Goal: Task Accomplishment & Management: Manage account settings

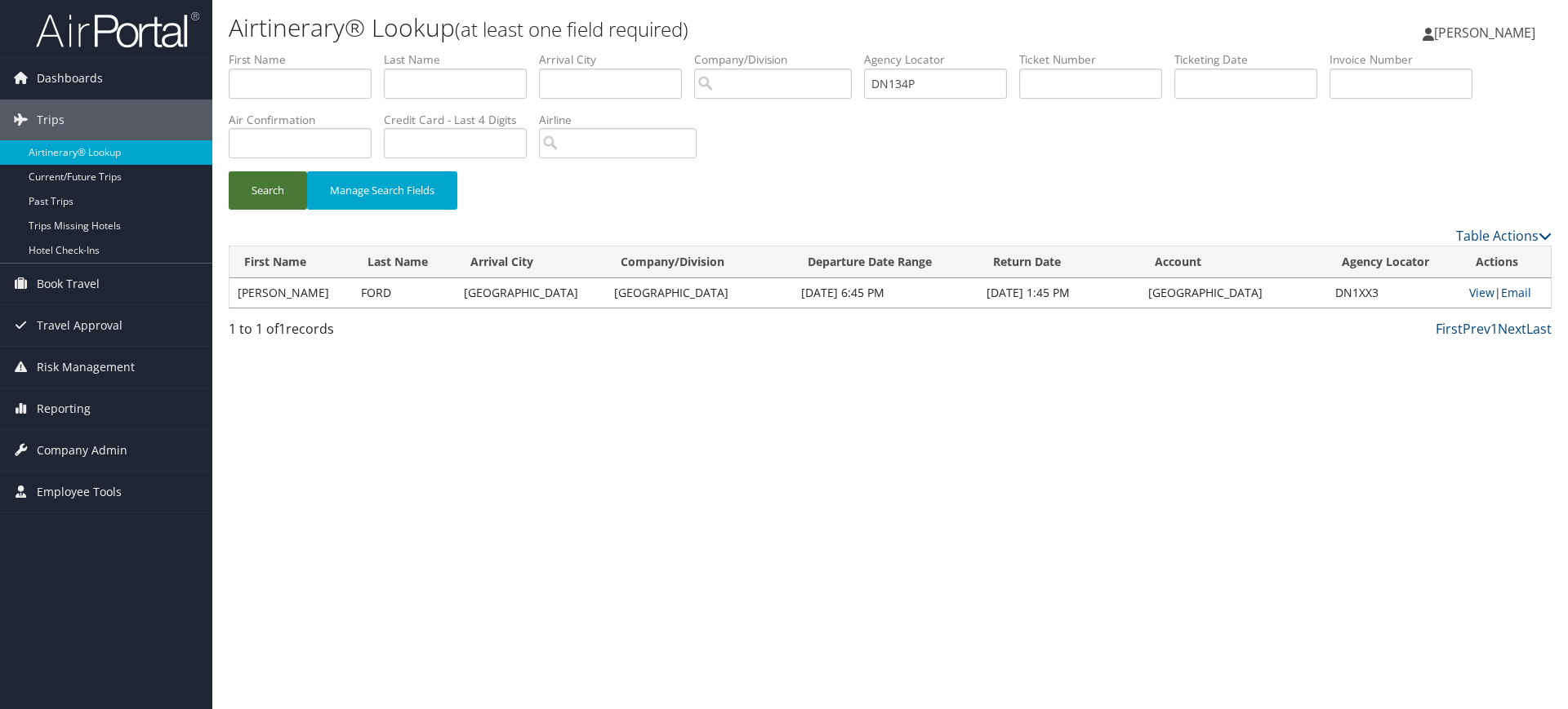
click at [278, 186] on button "Search" at bounding box center [268, 190] width 78 height 38
click at [1475, 291] on link "View" at bounding box center [1483, 292] width 25 height 15
click at [965, 82] on input "DN134P" at bounding box center [935, 83] width 143 height 30
paste input "5LT"
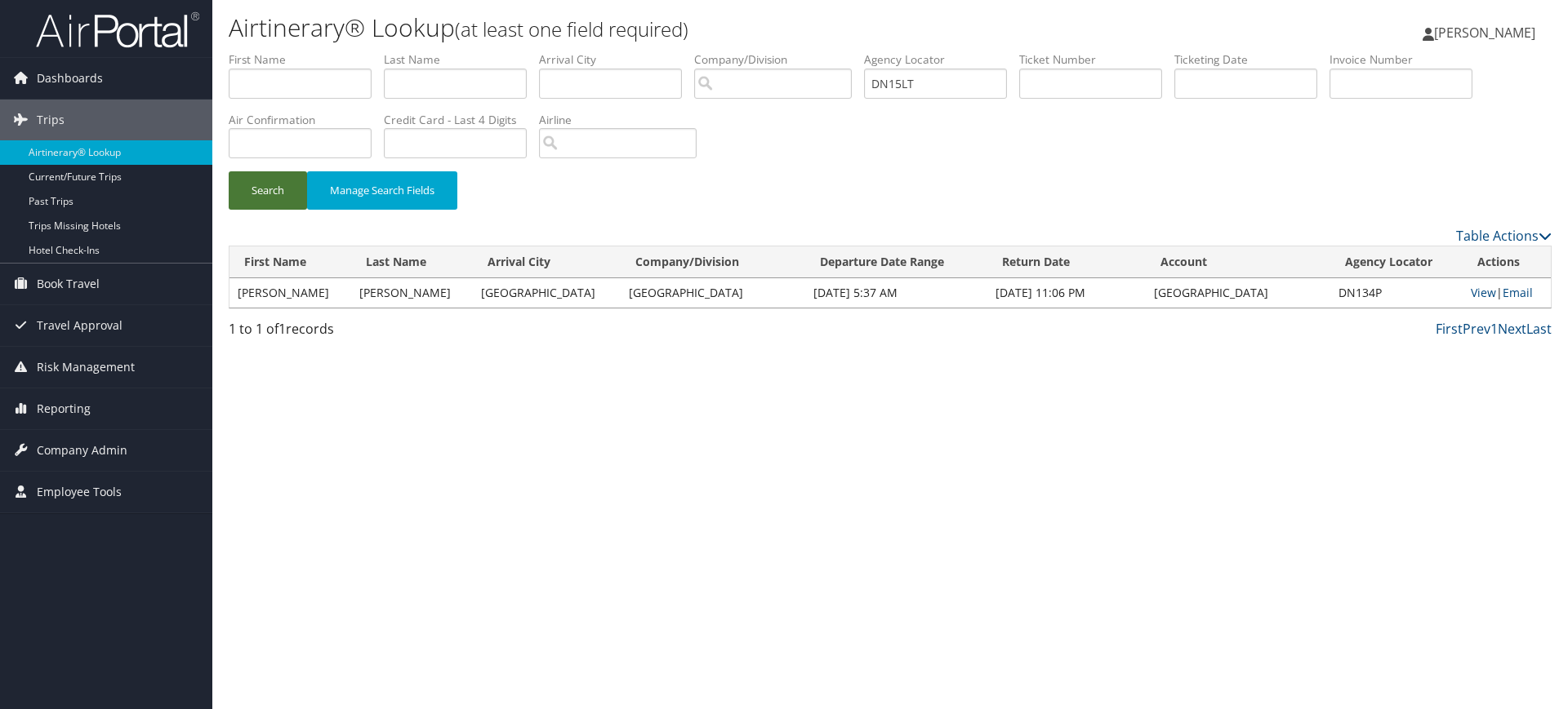
click at [260, 183] on button "Search" at bounding box center [268, 190] width 78 height 38
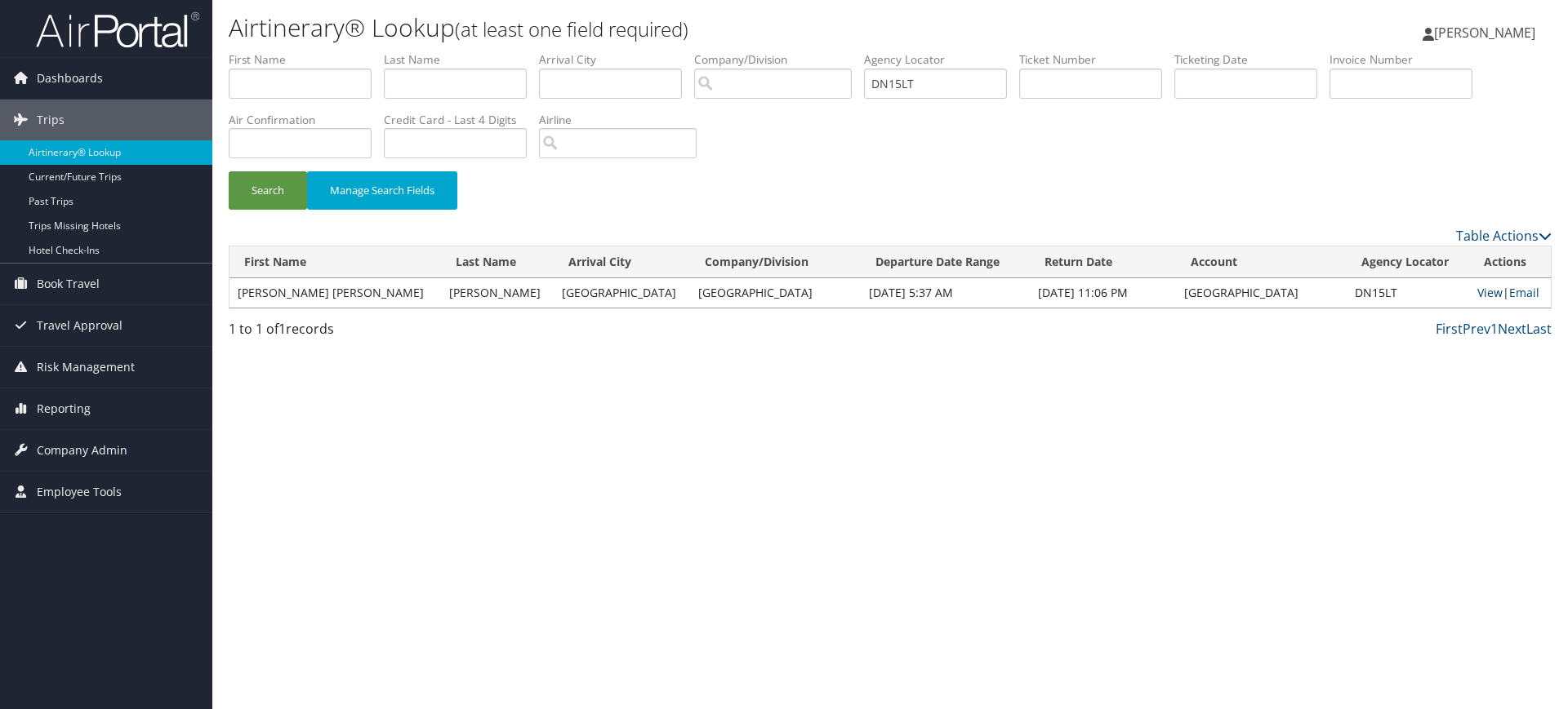
click at [1477, 293] on link "View" at bounding box center [1490, 292] width 25 height 15
click at [942, 92] on input "DN15LT" at bounding box center [935, 83] width 143 height 30
paste input "7HG"
click at [279, 185] on button "Search" at bounding box center [268, 190] width 78 height 38
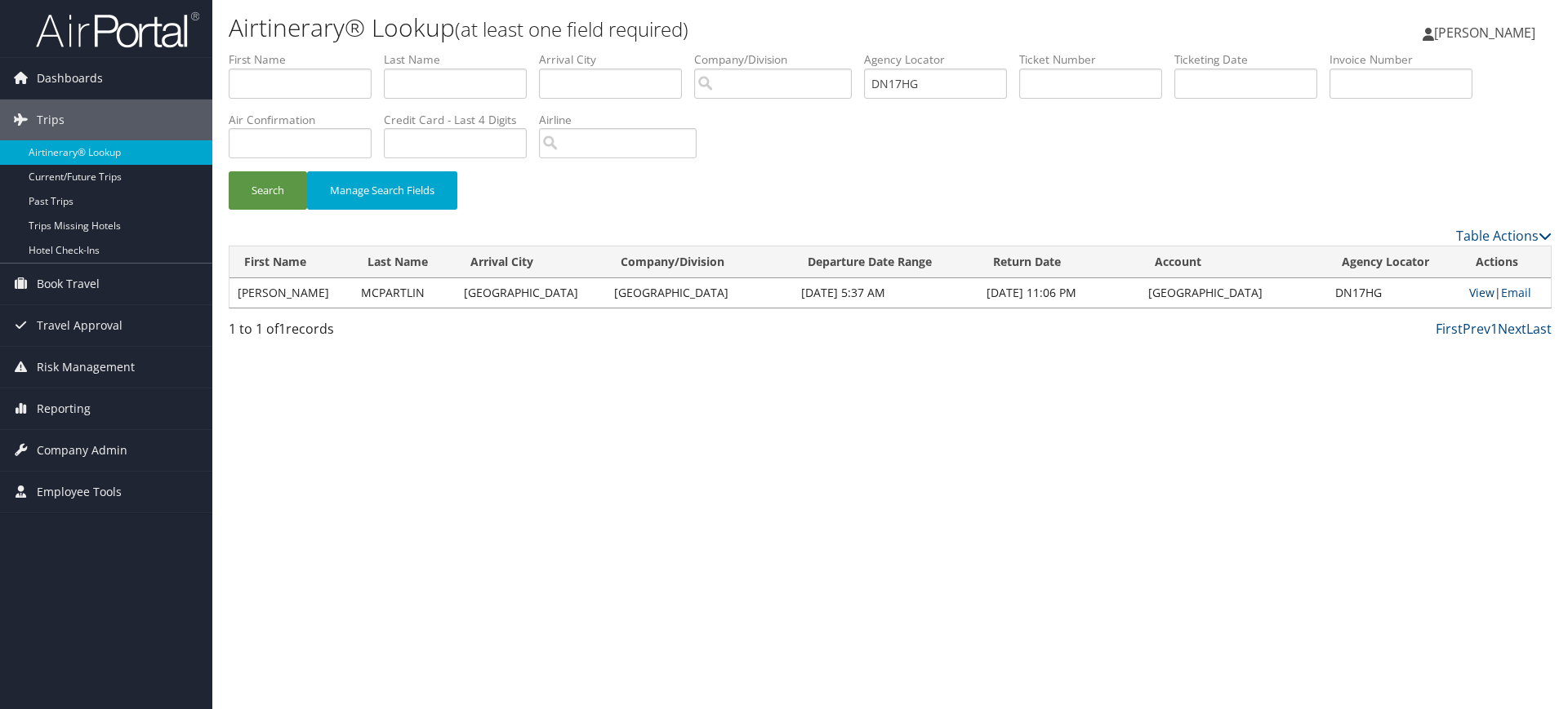
click at [1473, 297] on link "View" at bounding box center [1481, 292] width 25 height 15
click at [952, 88] on input "DN17HG" at bounding box center [935, 83] width 143 height 30
paste input "Y3T"
click at [275, 193] on button "Search" at bounding box center [268, 190] width 78 height 38
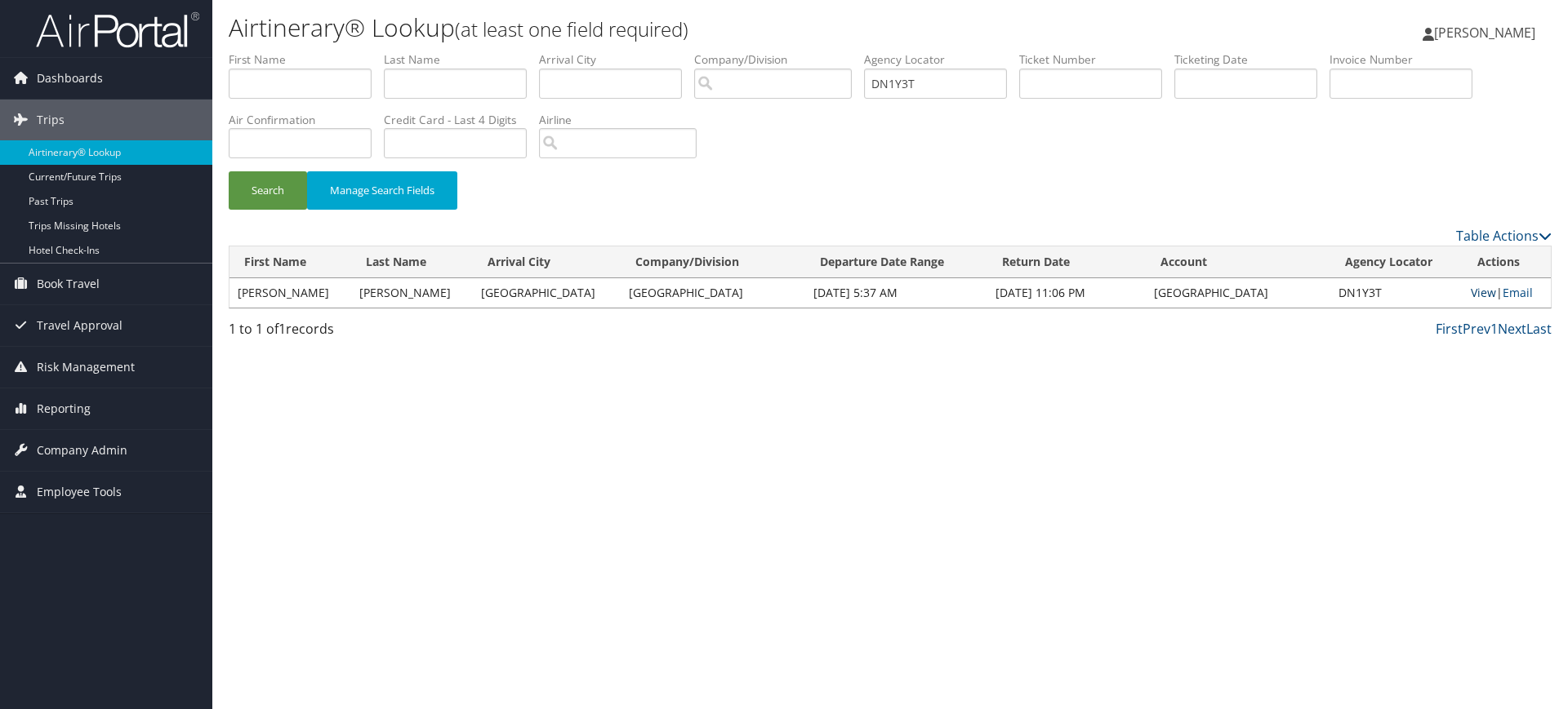
click at [1477, 289] on link "View" at bounding box center [1483, 292] width 25 height 15
click at [974, 86] on input "DN1Y3T" at bounding box center [935, 83] width 143 height 30
paste input "22SW"
click at [270, 194] on button "Search" at bounding box center [268, 190] width 78 height 38
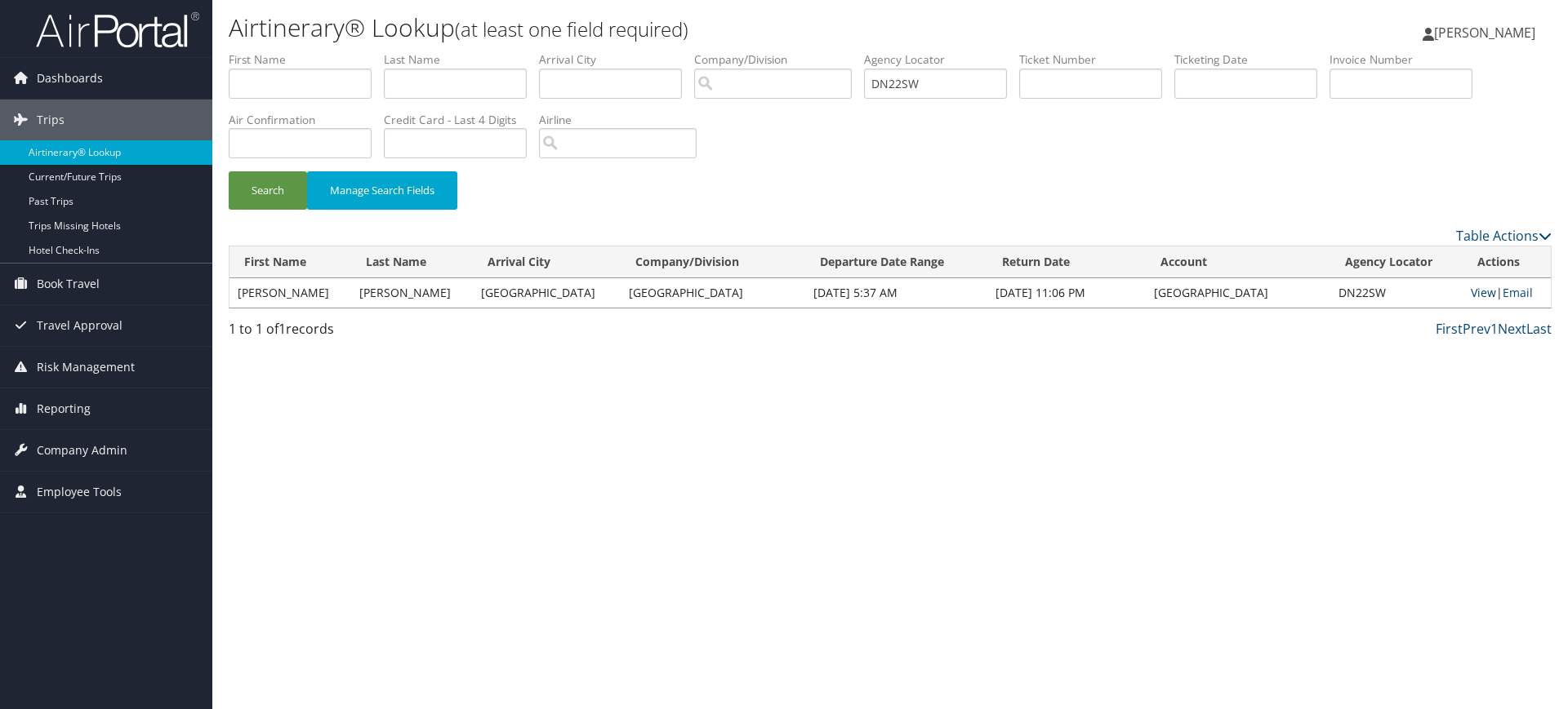
click at [1471, 293] on link "View" at bounding box center [1483, 292] width 25 height 15
click at [969, 86] on input "DN22SW" at bounding box center [935, 83] width 143 height 30
paste input "843"
type input "DN2843"
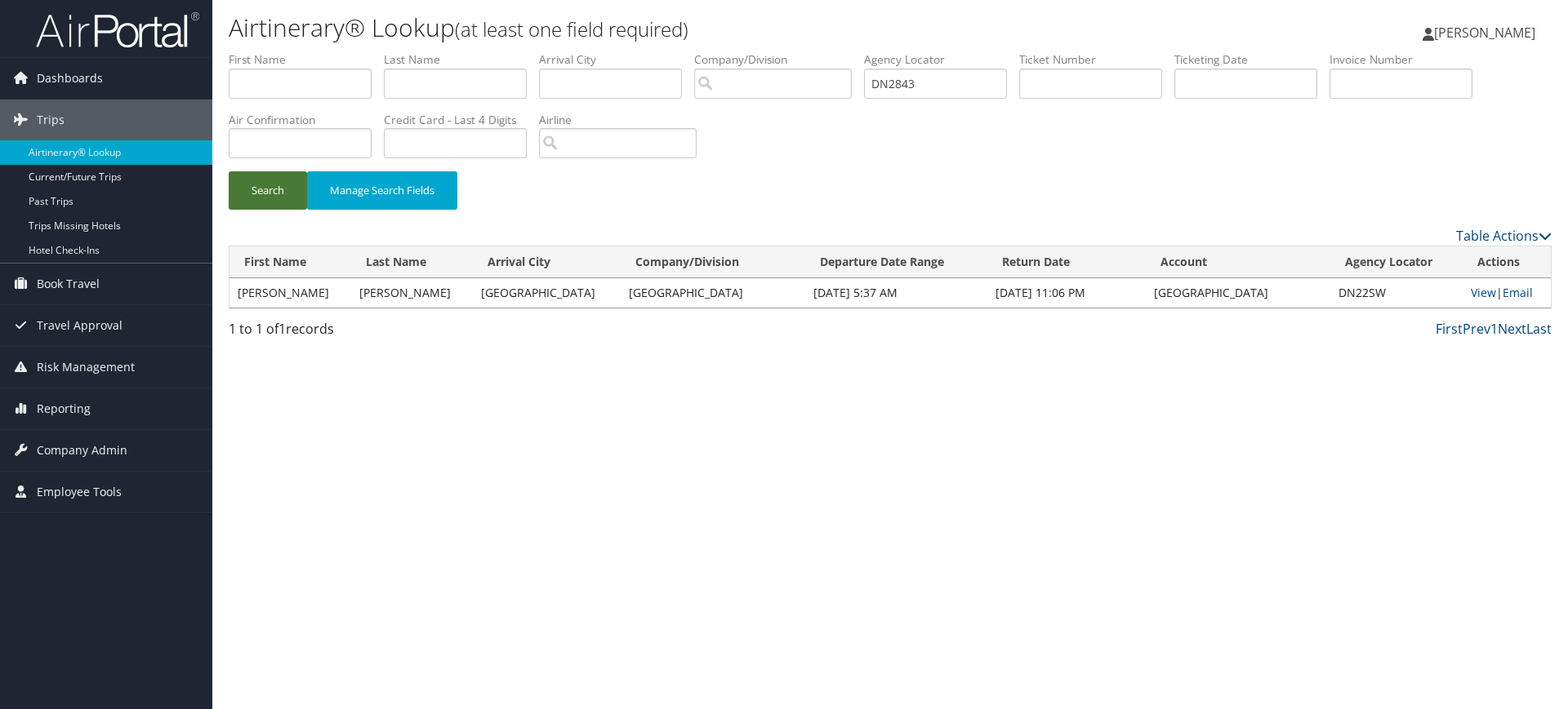
click at [273, 191] on button "Search" at bounding box center [268, 190] width 78 height 38
click at [1469, 289] on link "View" at bounding box center [1481, 292] width 25 height 15
click at [107, 445] on span "Company Admin" at bounding box center [82, 451] width 91 height 41
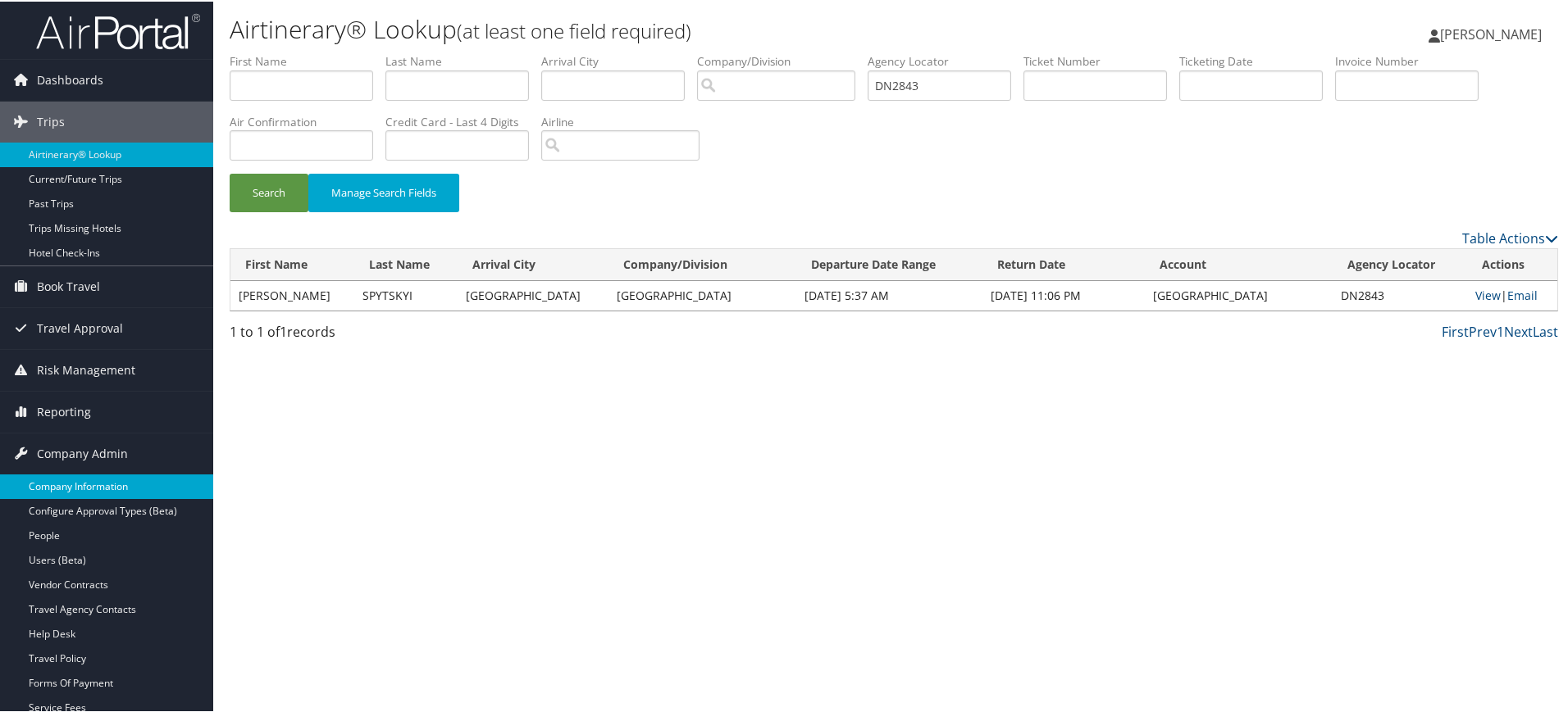
click at [104, 484] on link "Company Information" at bounding box center [106, 484] width 213 height 25
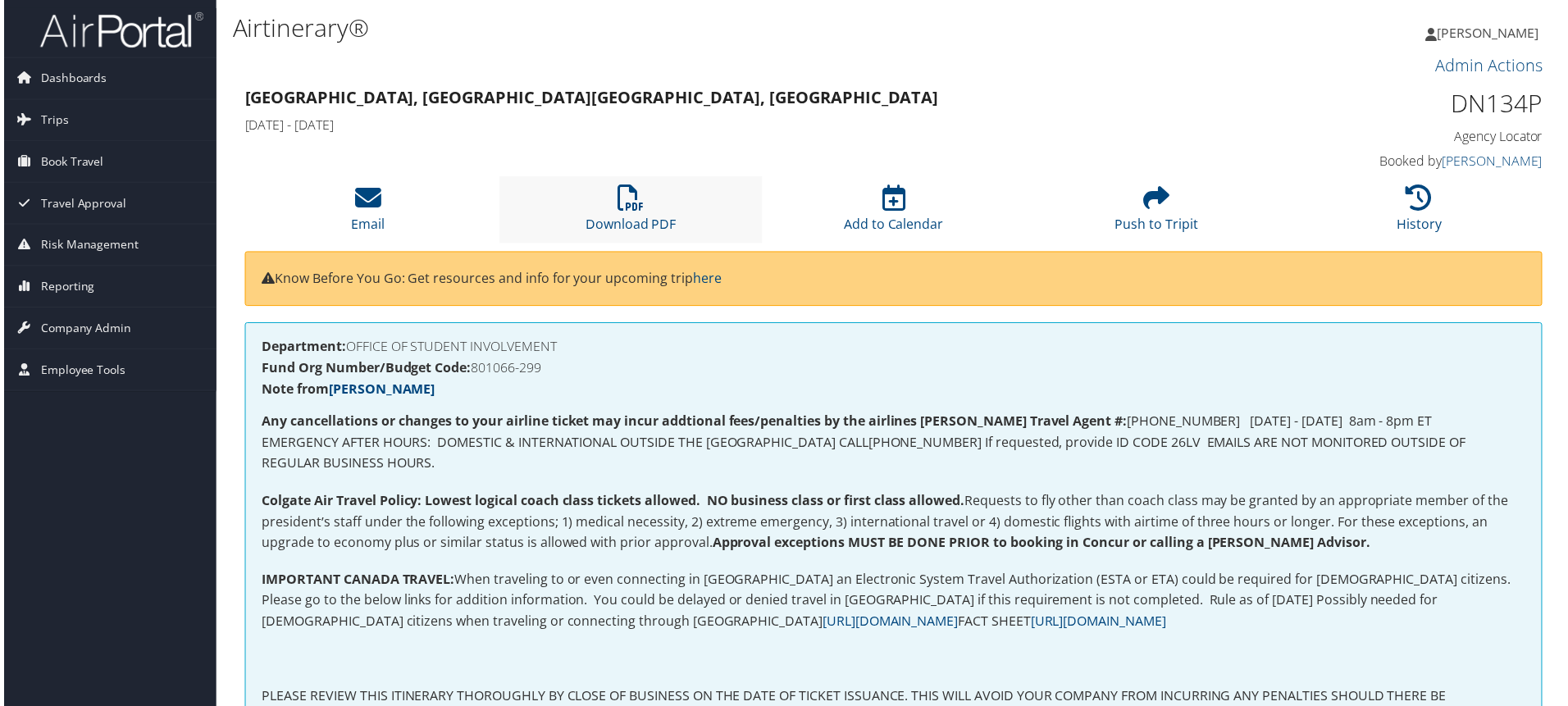
click at [644, 179] on li "Download PDF" at bounding box center [629, 210] width 264 height 67
click at [658, 208] on li "Download PDF" at bounding box center [629, 210] width 264 height 67
click at [634, 218] on link "Download PDF" at bounding box center [630, 214] width 91 height 39
click at [634, 209] on icon at bounding box center [629, 198] width 27 height 27
click at [638, 219] on link "Download PDF" at bounding box center [630, 214] width 91 height 39
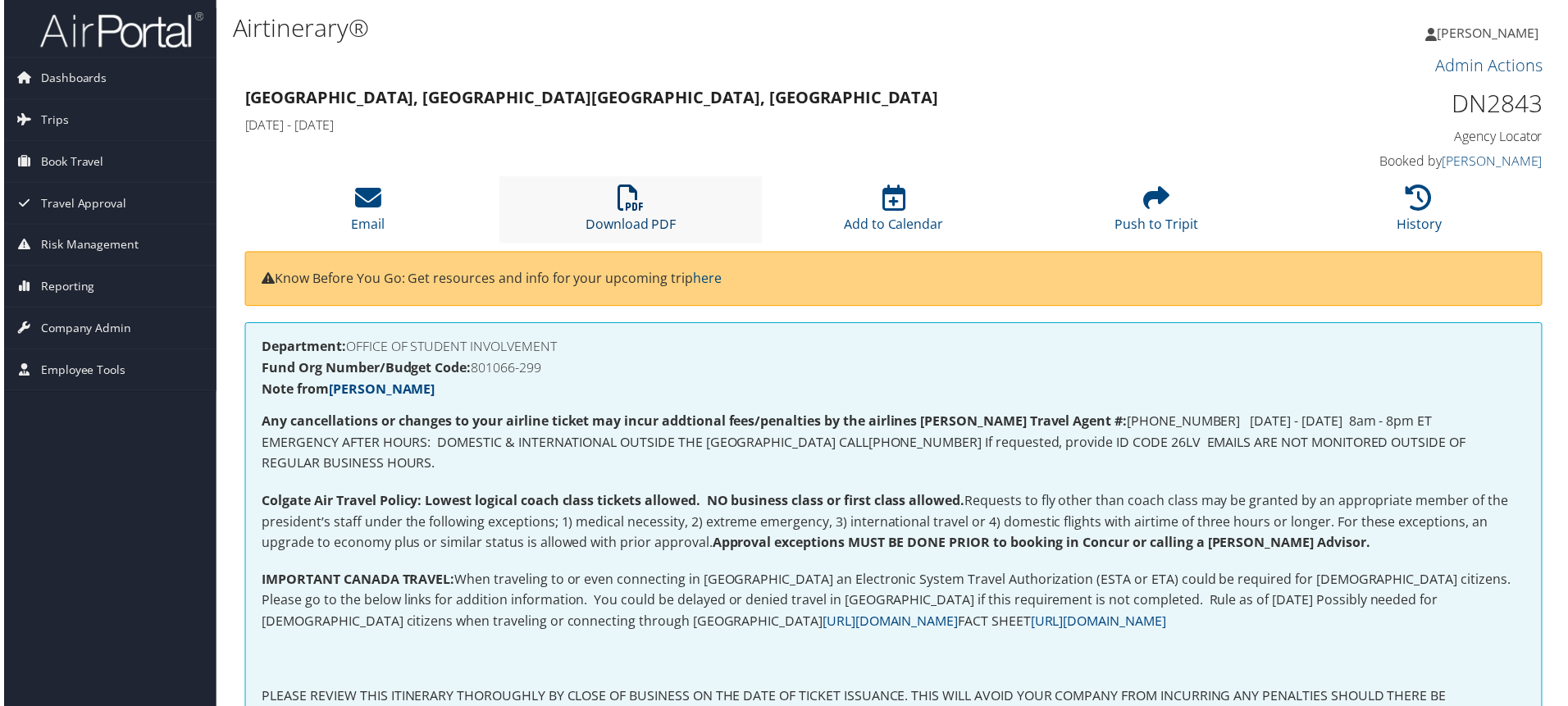
click at [630, 202] on icon at bounding box center [629, 198] width 27 height 27
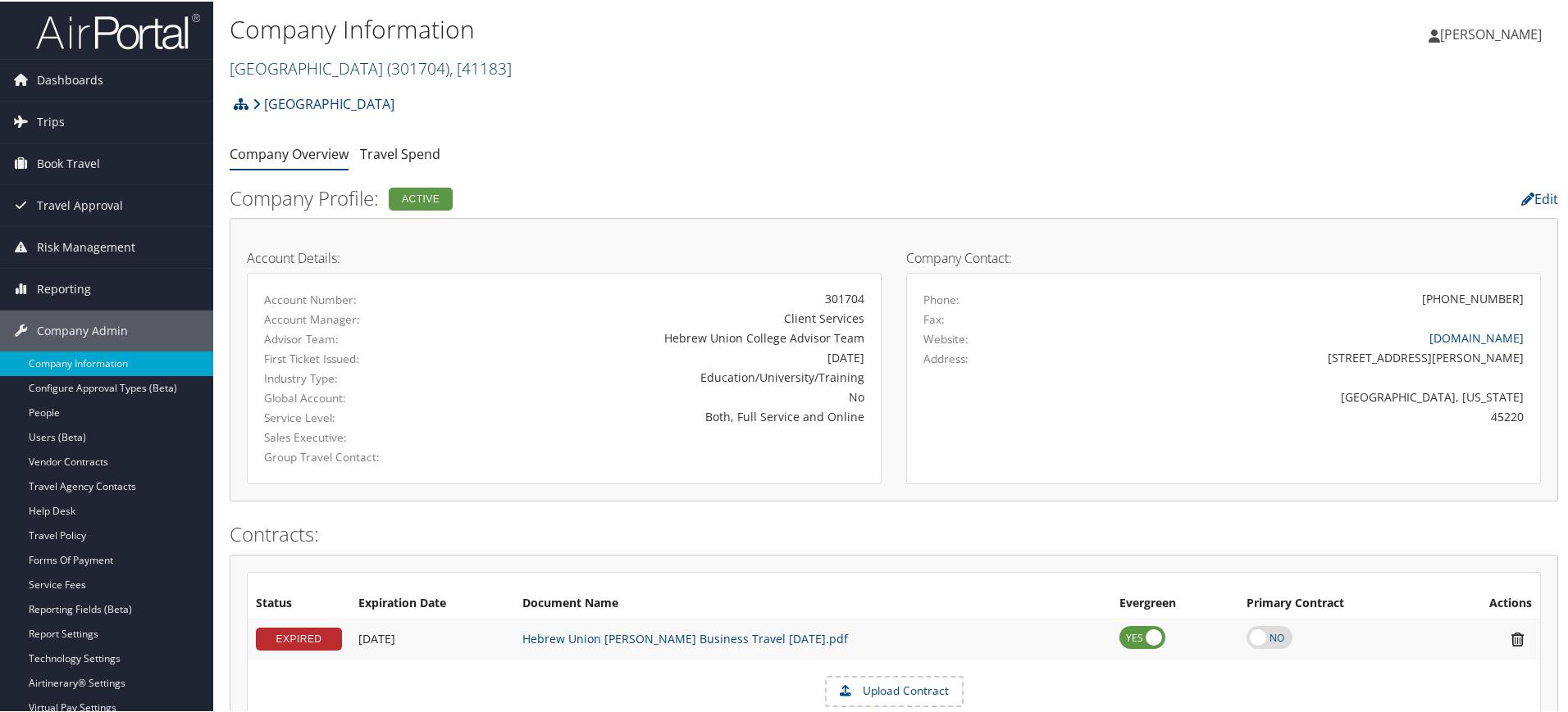
click at [364, 63] on link "Hebrew Union College ( 301704 ) , [ 41183 ]" at bounding box center [370, 67] width 282 height 22
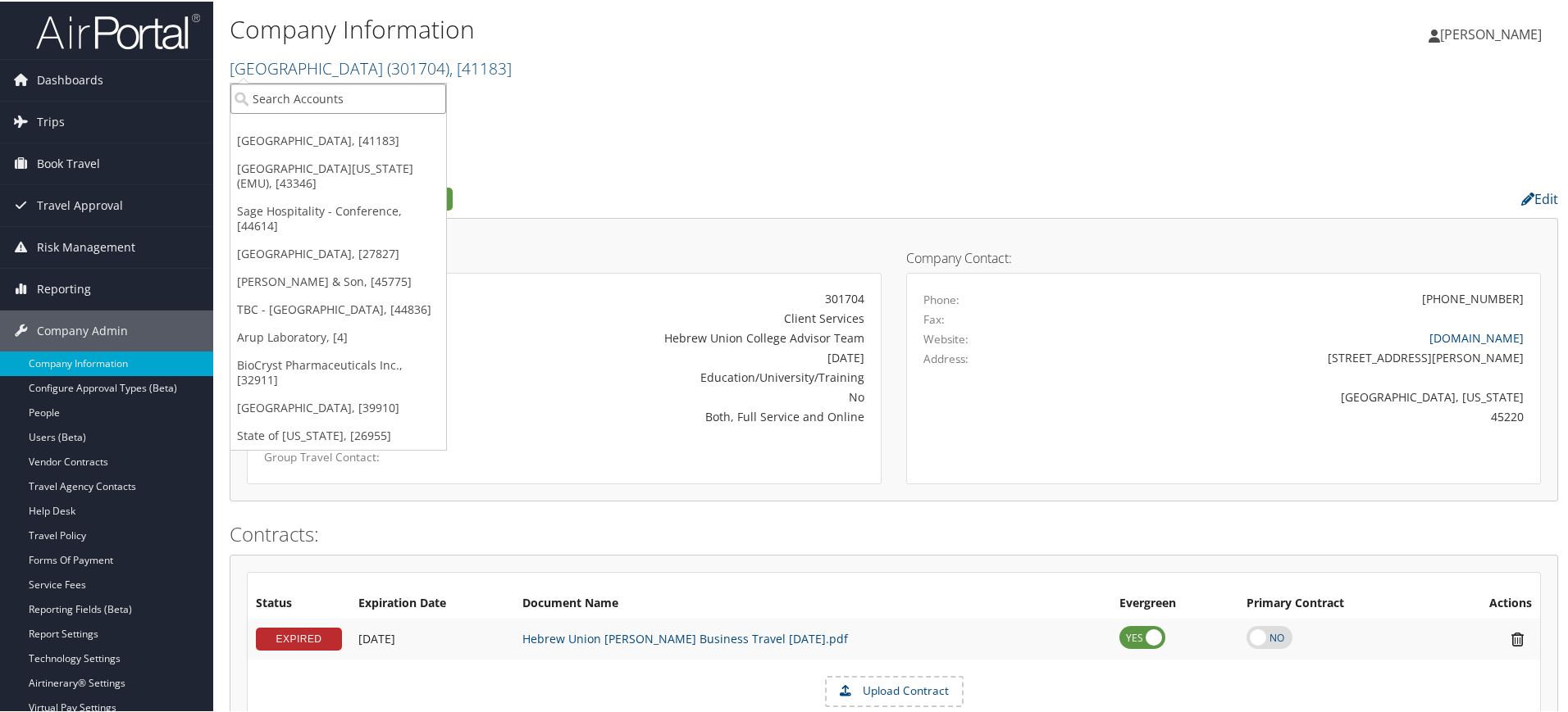
click at [329, 96] on input "search" at bounding box center [338, 97] width 216 height 30
paste input "rbamberger@colgate.edu"
type input "rbamberger@colgate.edu"
click at [432, 95] on input "rbamberger@colgate.edu" at bounding box center [338, 97] width 216 height 30
type input "colgate"
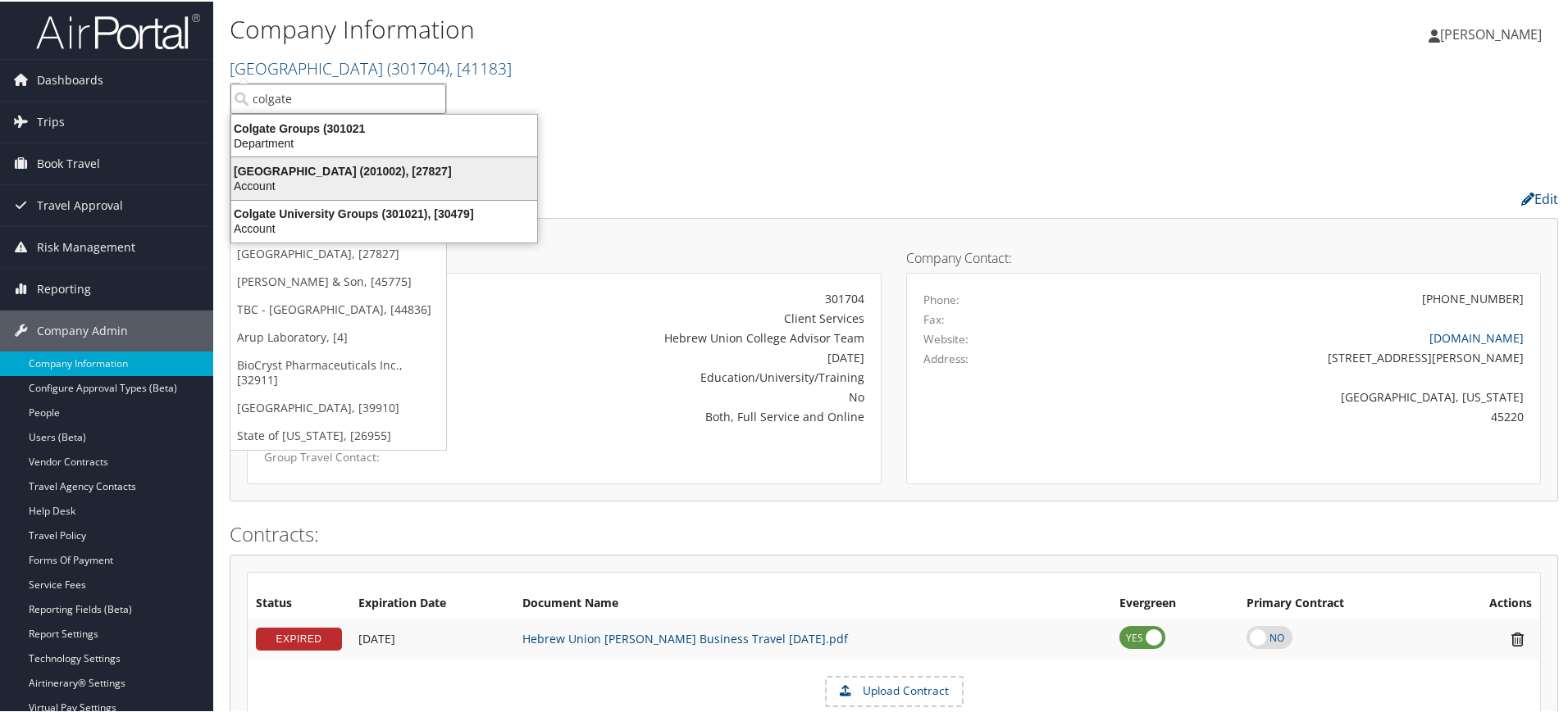
click at [409, 170] on div "Colgate University (201002), [27827]" at bounding box center [384, 170] width 325 height 15
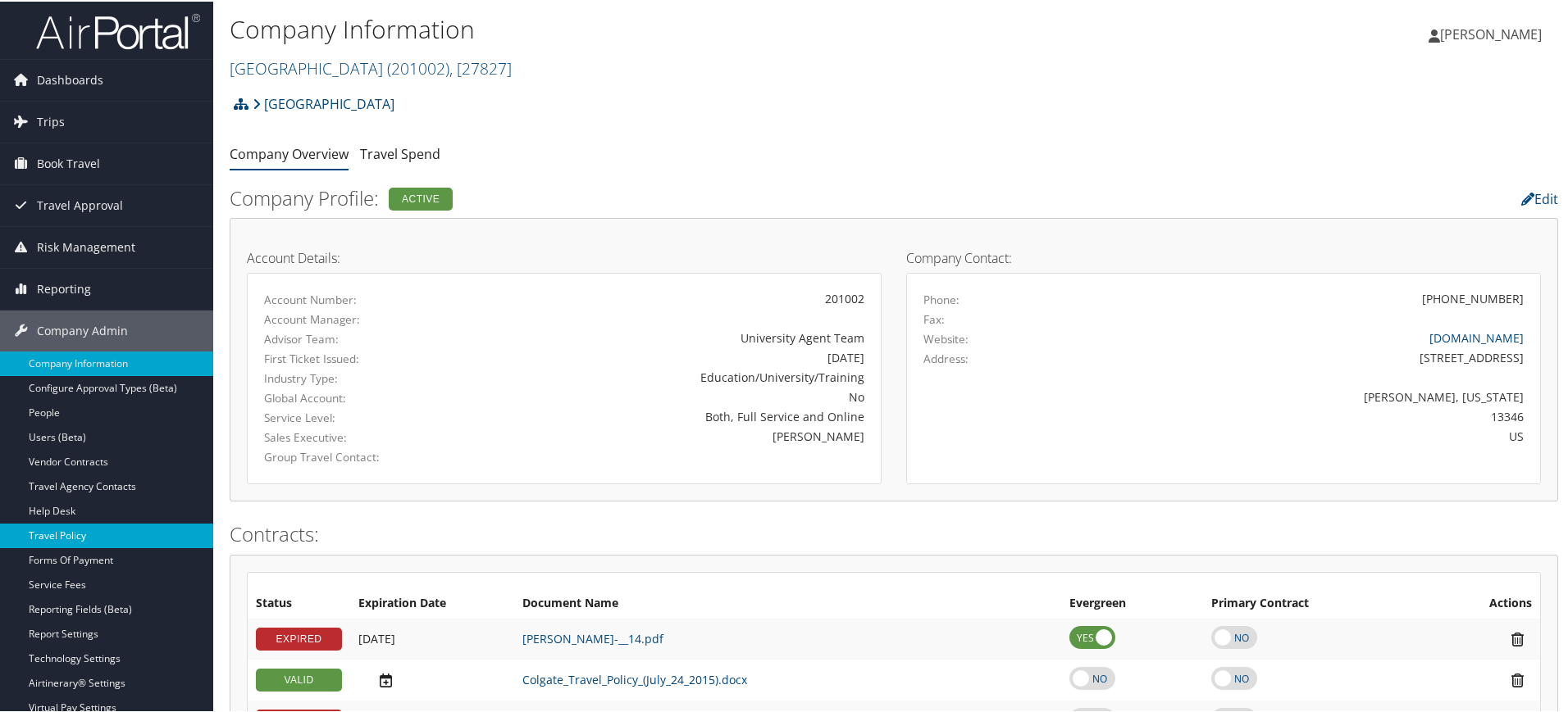
click at [101, 532] on link "Travel Policy" at bounding box center [106, 534] width 213 height 25
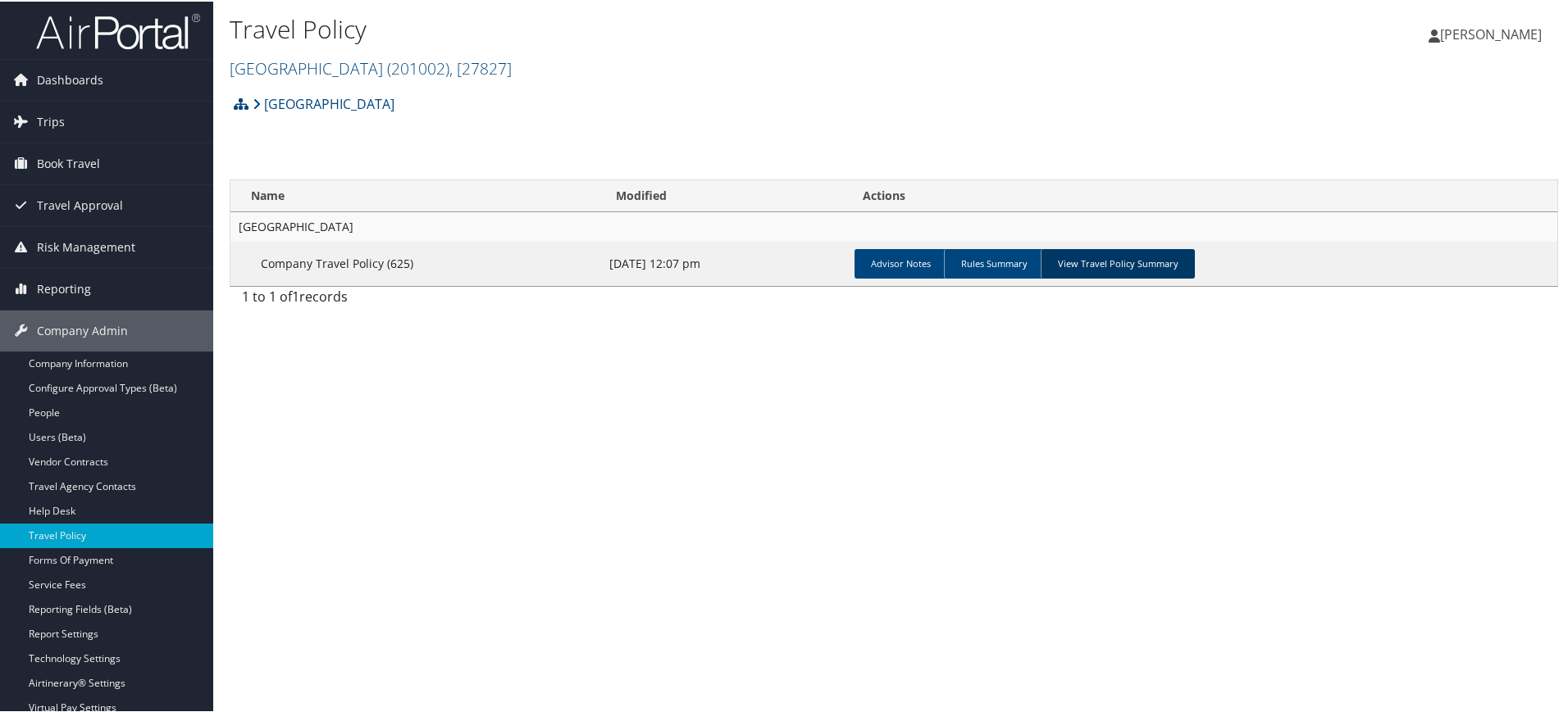
click at [1147, 262] on link "View Travel Policy Summary" at bounding box center [1117, 262] width 155 height 29
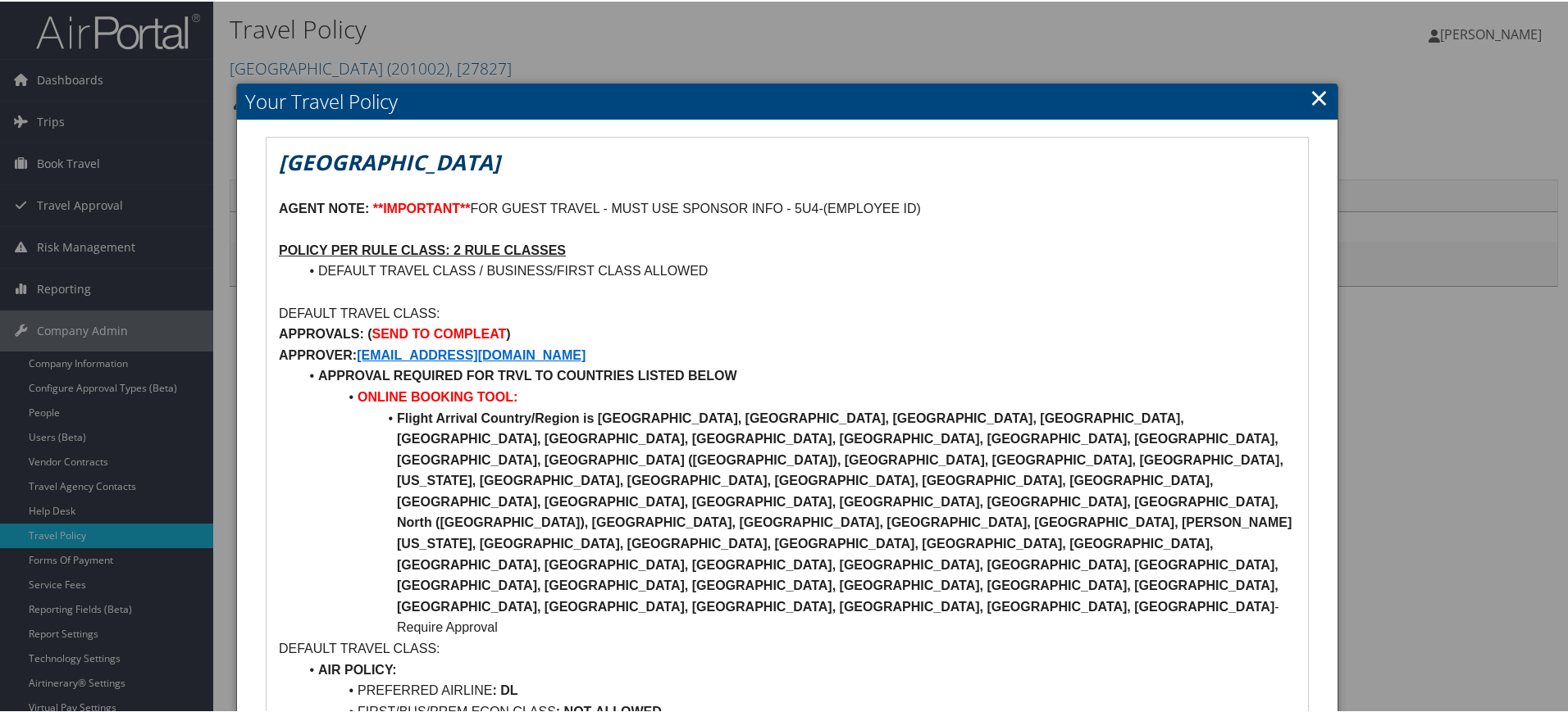
click at [1311, 95] on link "×" at bounding box center [1318, 96] width 19 height 33
